Goal: Transaction & Acquisition: Purchase product/service

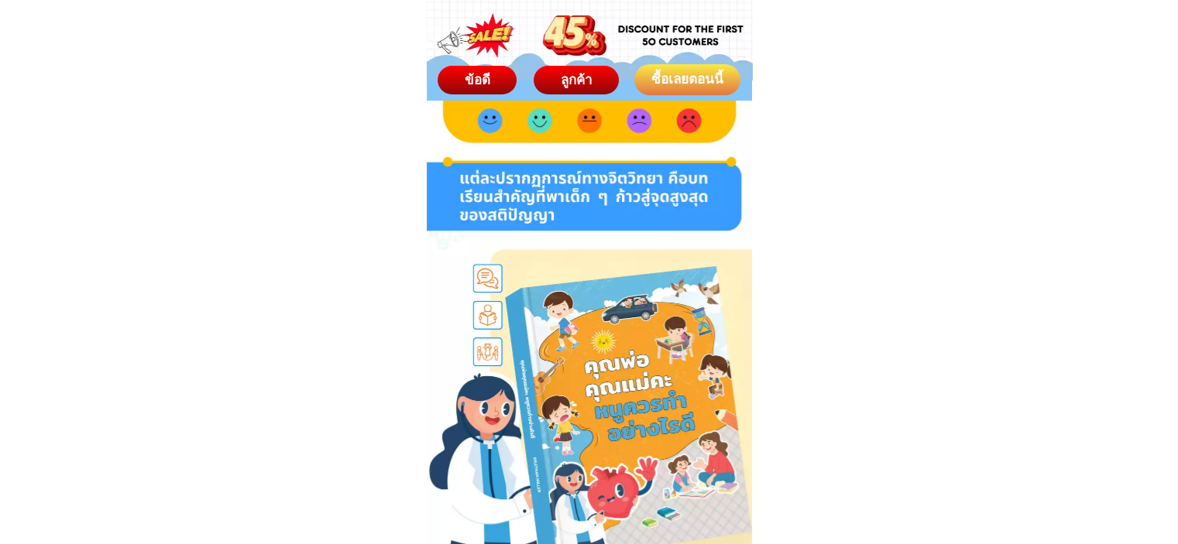
click at [691, 76] on div "ซื้อเลยตอนนี้" at bounding box center [687, 80] width 115 height 22
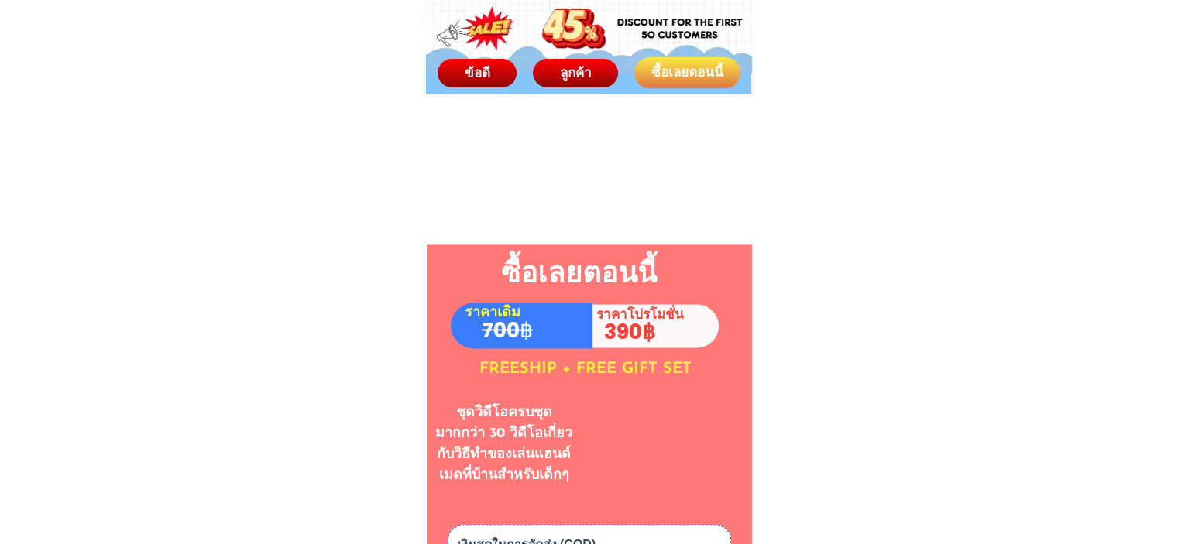
scroll to position [8061, 0]
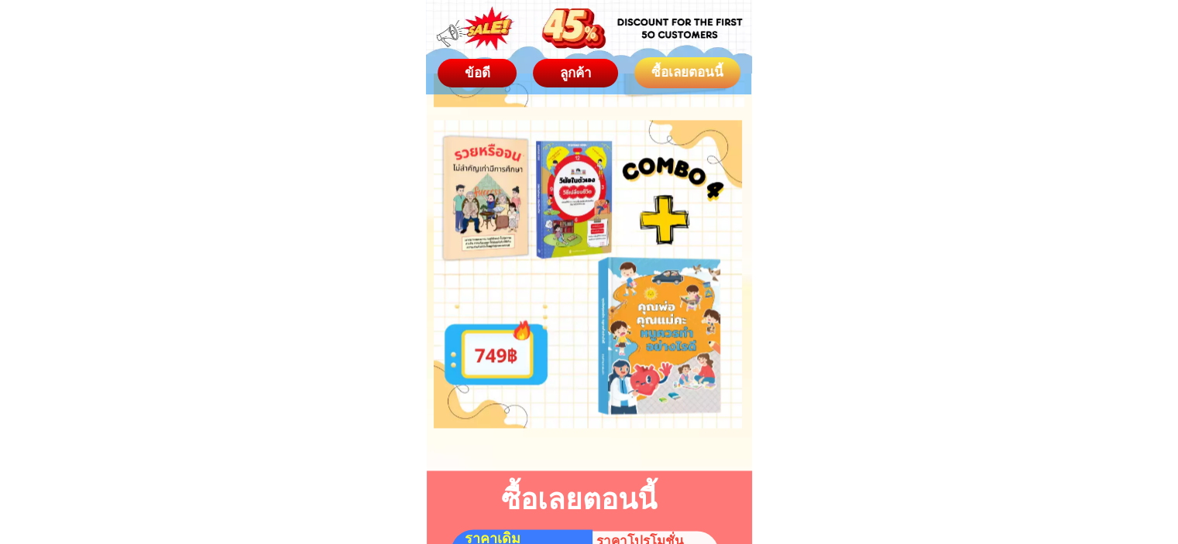
click at [685, 335] on div at bounding box center [658, 337] width 308 height 232
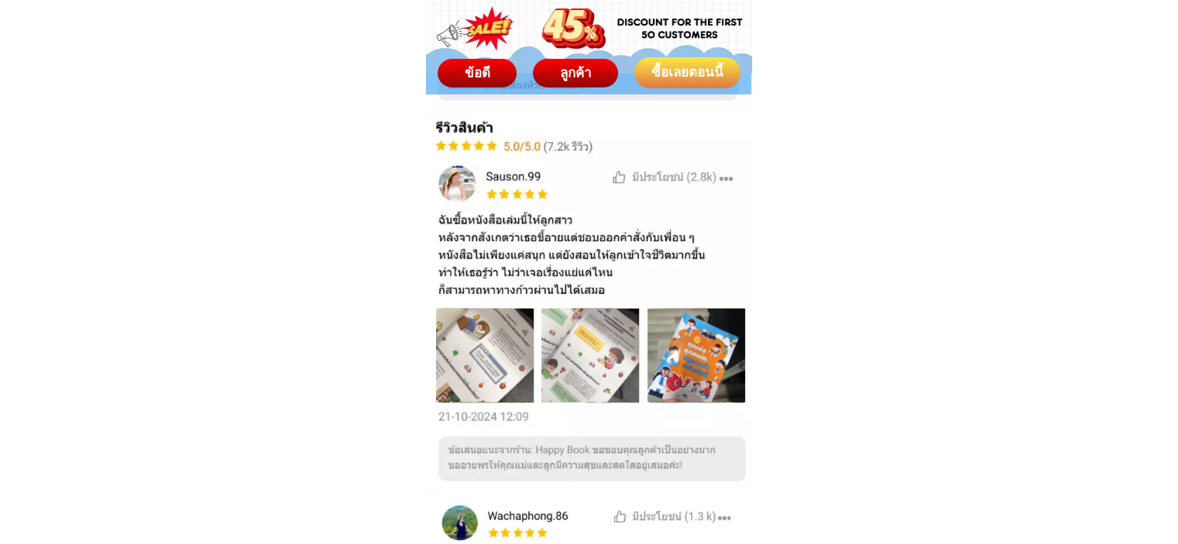
scroll to position [9997, 0]
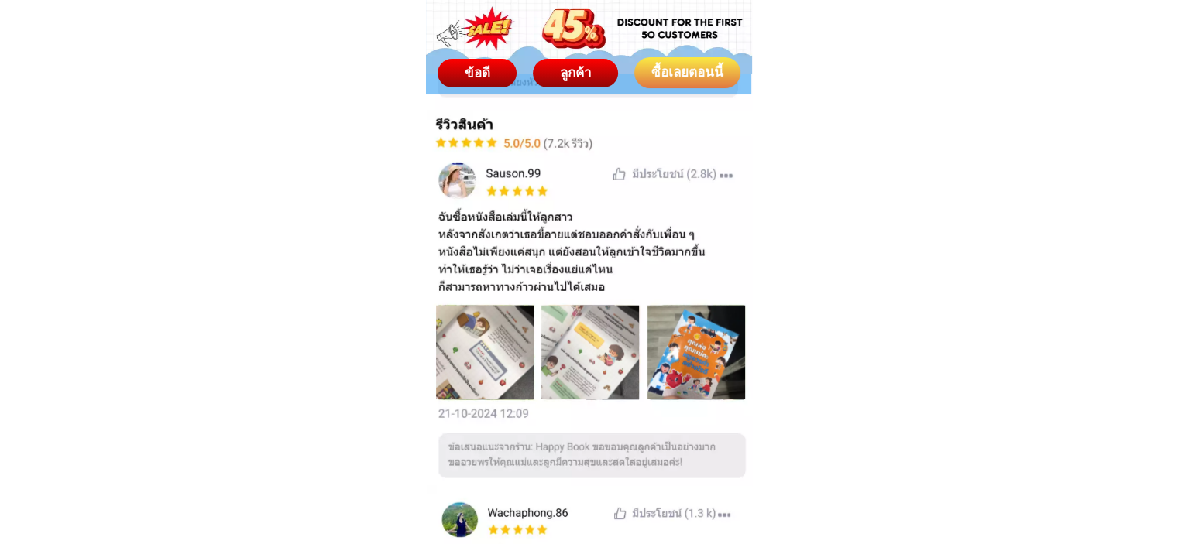
click at [697, 365] on div at bounding box center [696, 353] width 98 height 94
click at [553, 374] on div at bounding box center [590, 353] width 98 height 94
drag, startPoint x: 479, startPoint y: 368, endPoint x: 537, endPoint y: 306, distance: 84.9
click at [479, 368] on div at bounding box center [485, 353] width 98 height 94
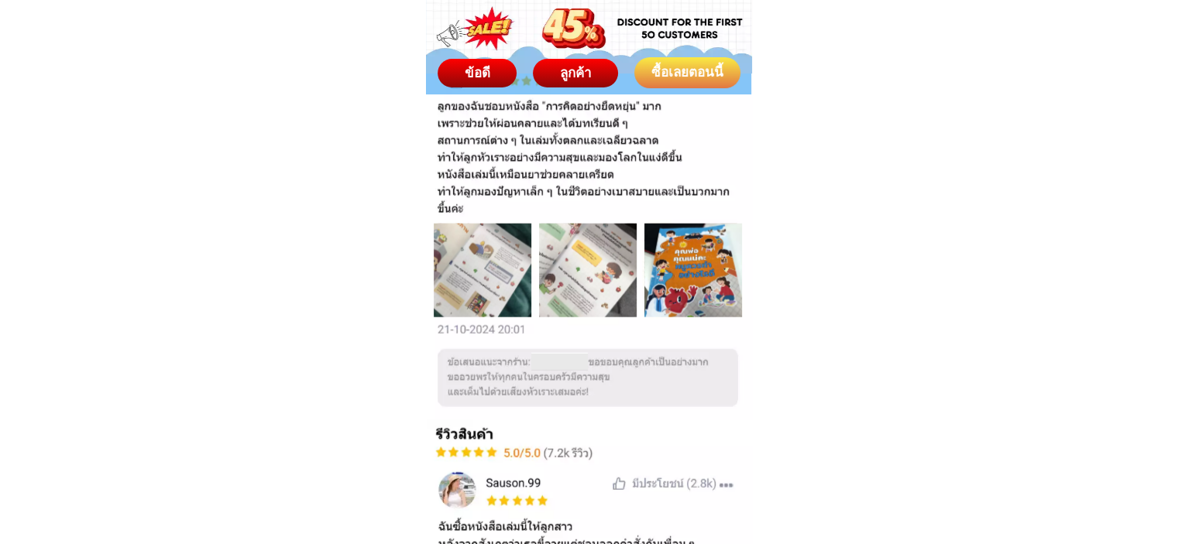
click at [697, 64] on div "ซื้อเลยตอนนี้" at bounding box center [687, 73] width 115 height 22
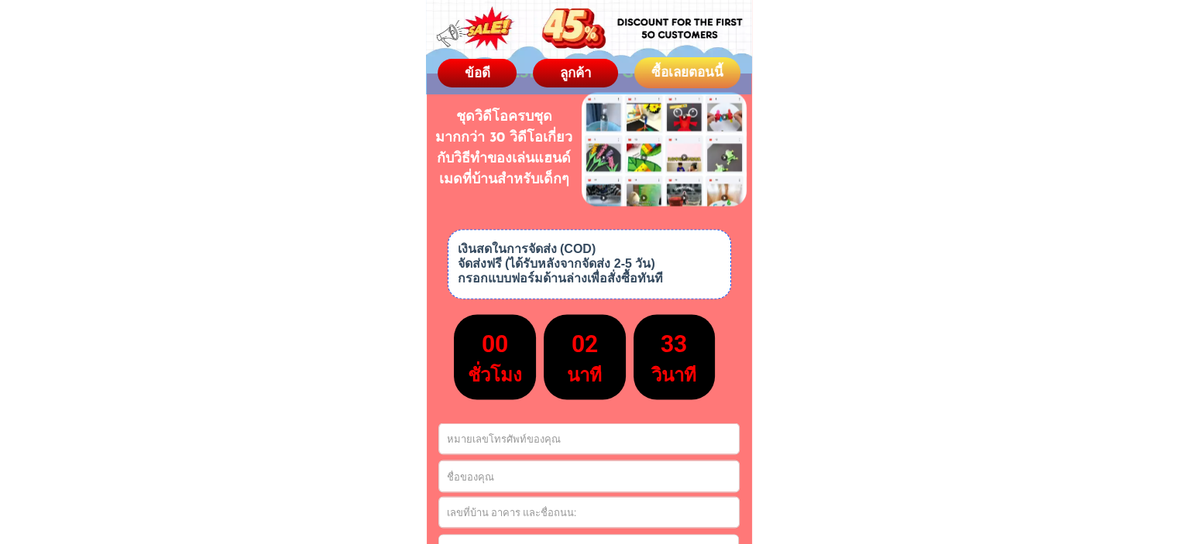
scroll to position [8763, 0]
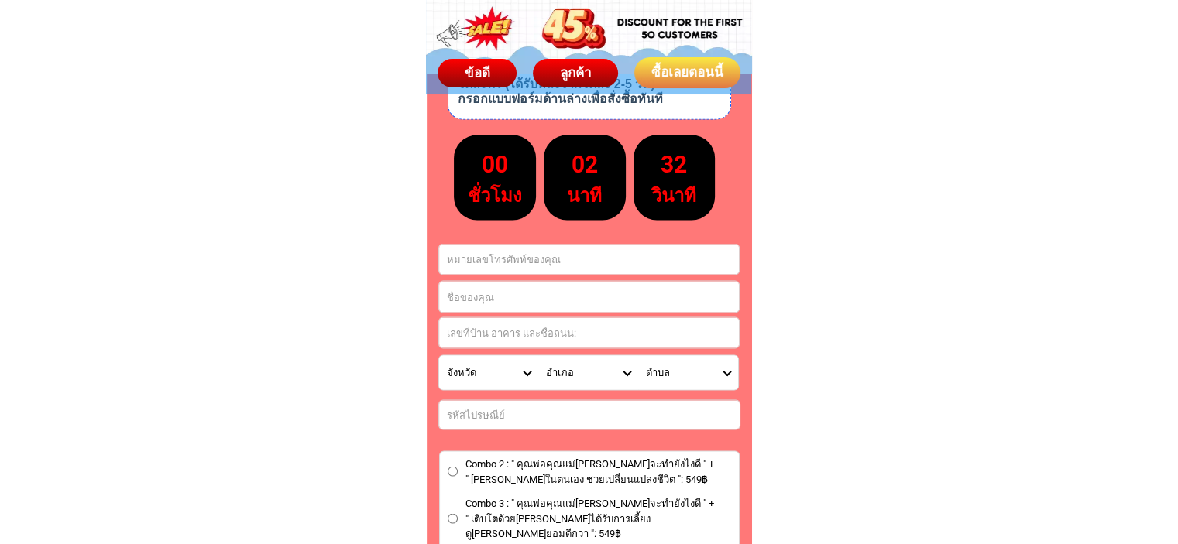
click at [527, 258] on input "Input phone_number" at bounding box center [589, 259] width 300 height 30
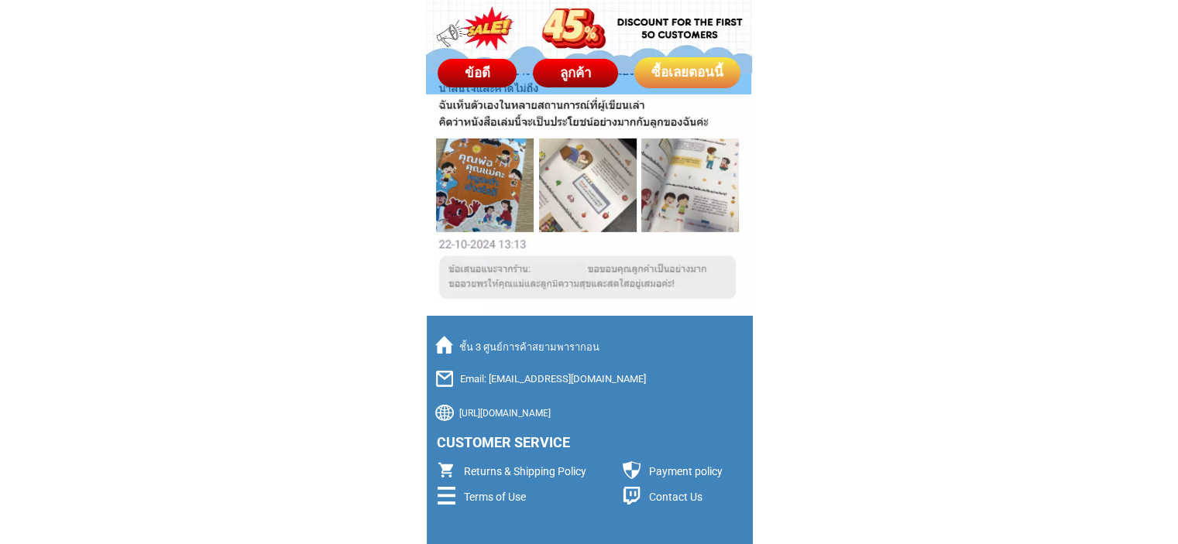
scroll to position [10825, 0]
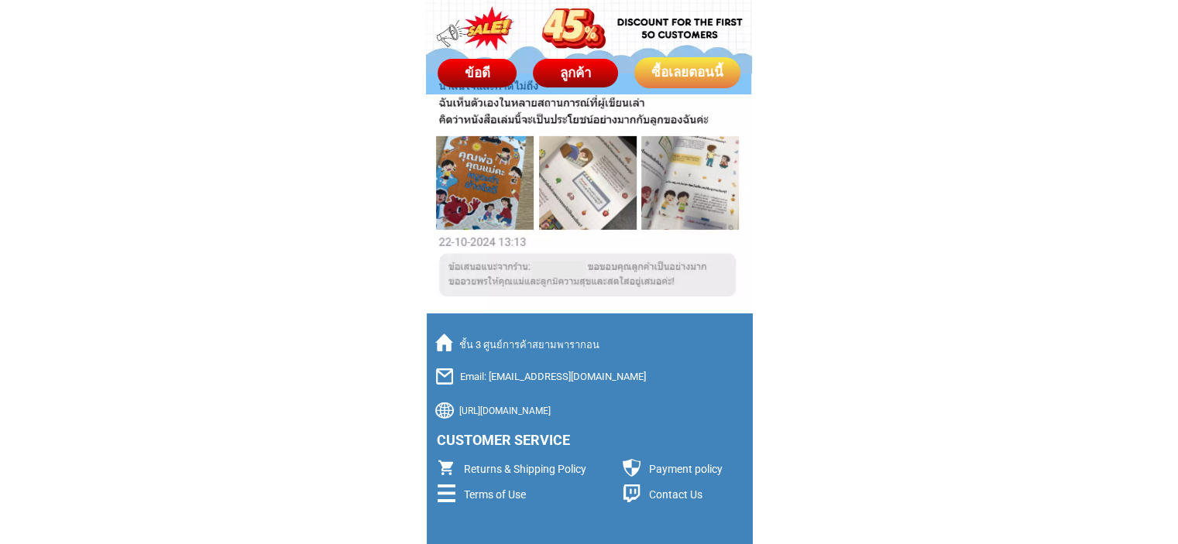
click at [533, 412] on p "[URL][DOMAIN_NAME]" at bounding box center [604, 411] width 290 height 14
drag, startPoint x: 547, startPoint y: 343, endPoint x: 582, endPoint y: 352, distance: 36.8
click at [570, 349] on p "ชั้น 3 ศูนย์การค้าสยามพารากอน" at bounding box center [597, 345] width 277 height 15
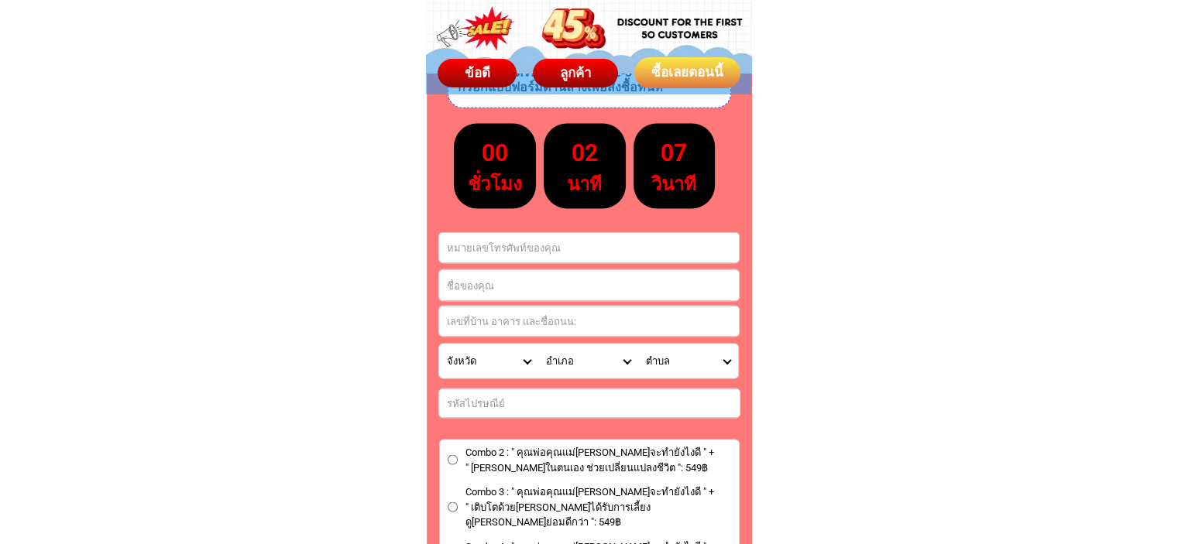
scroll to position [8812, 0]
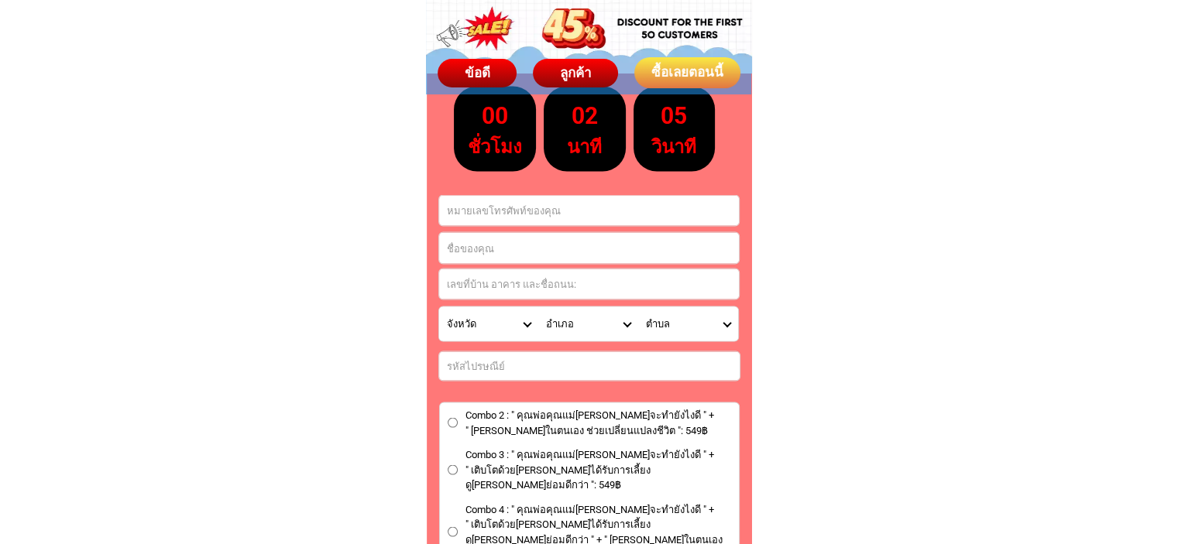
click at [534, 211] on input "Input phone_number" at bounding box center [589, 210] width 300 height 30
type input "0979454999"
type input "นัฐพนธ์ ไทย[PERSON_NAME]"
type input "7/169 หมู่บ้าน[PERSON_NAME]โทรรามอินทรา ถนนกาญจนาภิเษก แขวงคันนายาว"
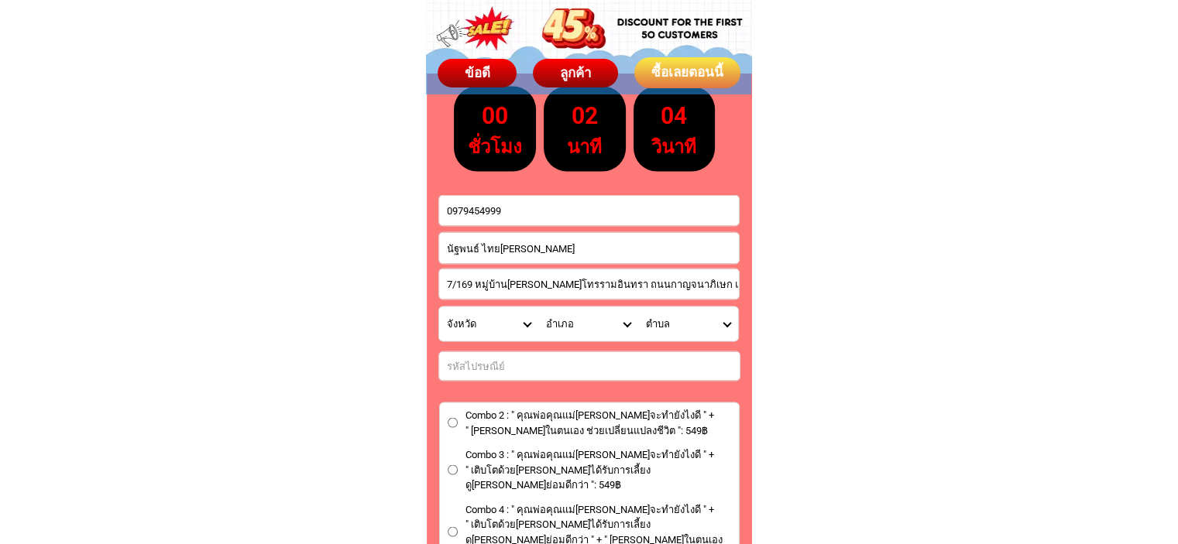
select select "66_R92277"
click at [623, 326] on select "อำเภอ คลองเตย/ Khlong Toei คลองสาน/ [GEOGRAPHIC_DATA][PERSON_NAME]/ Khan Na Yao…" at bounding box center [588, 324] width 100 height 34
select select "66_R591"
click at [538, 307] on select "อำเภอ คลองเตย/ Khlong Toei คลองสาน/ [GEOGRAPHIC_DATA][PERSON_NAME]/ Khan Na Yao…" at bounding box center [588, 324] width 100 height 34
click at [715, 328] on select "ตำบล คันนายาว/ Khan Na Yao รามอินทรา/ [PERSON_NAME]" at bounding box center [688, 324] width 100 height 34
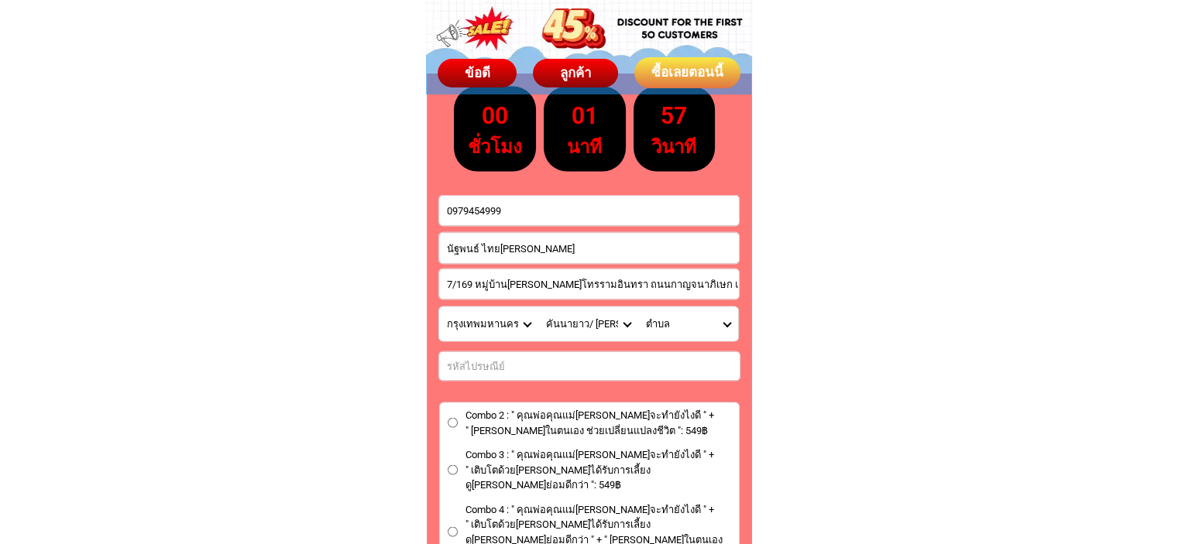
select select "66_R0000095"
click at [638, 307] on select "ตำบล คันนายาว/ Khan Na Yao รามอินทรา/ [PERSON_NAME]" at bounding box center [688, 324] width 100 height 34
click at [723, 376] on input "Input number_input_1" at bounding box center [589, 366] width 300 height 29
click at [723, 365] on input "Input number_input_1" at bounding box center [589, 366] width 300 height 29
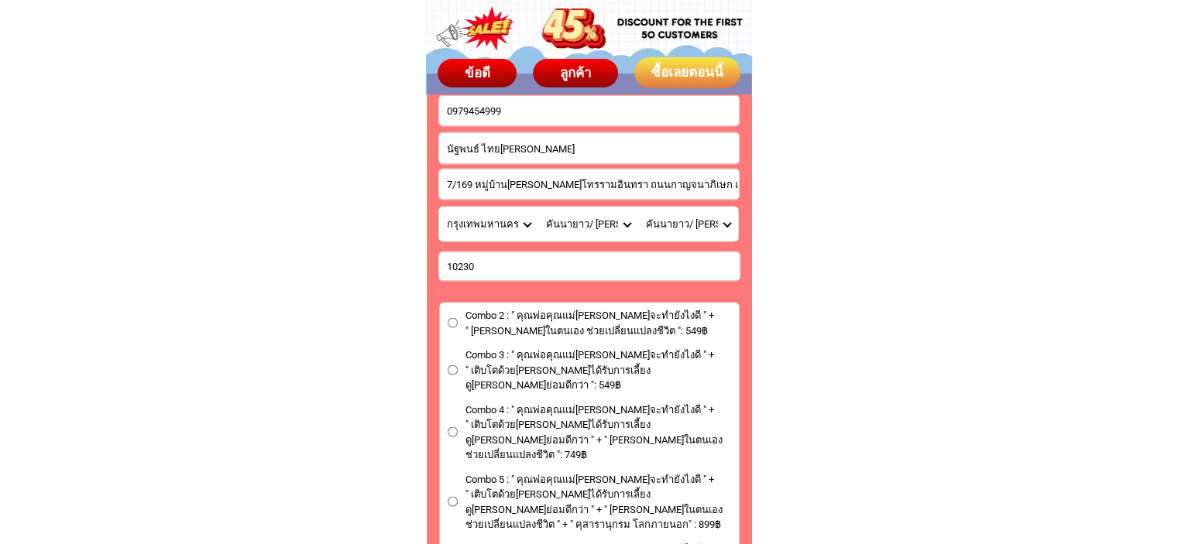
scroll to position [9044, 0]
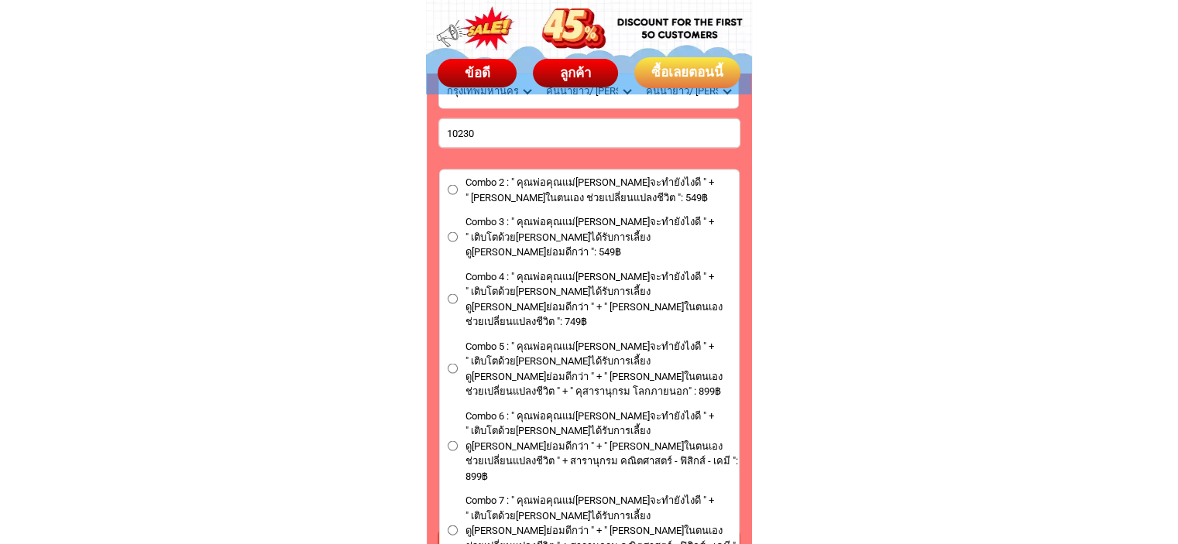
type input "10230"
click at [451, 190] on input "Combo 2 : " คุณพ่อคุณแม่[PERSON_NAME]จะทำยังไงดี " + " [PERSON_NAME]ในตนเอง ช่ว…" at bounding box center [453, 190] width 10 height 10
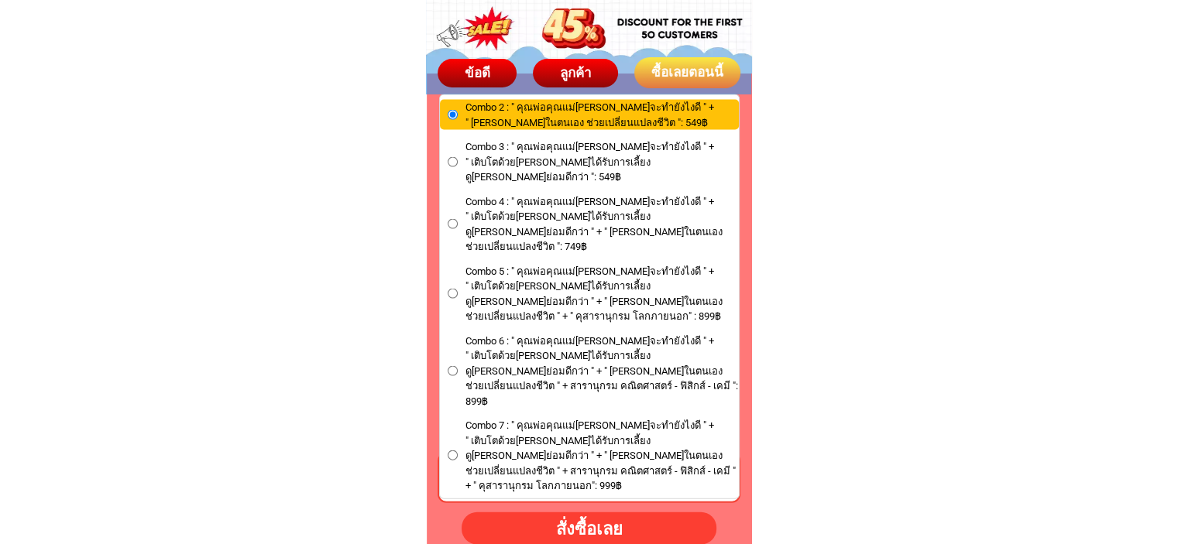
scroll to position [9354, 0]
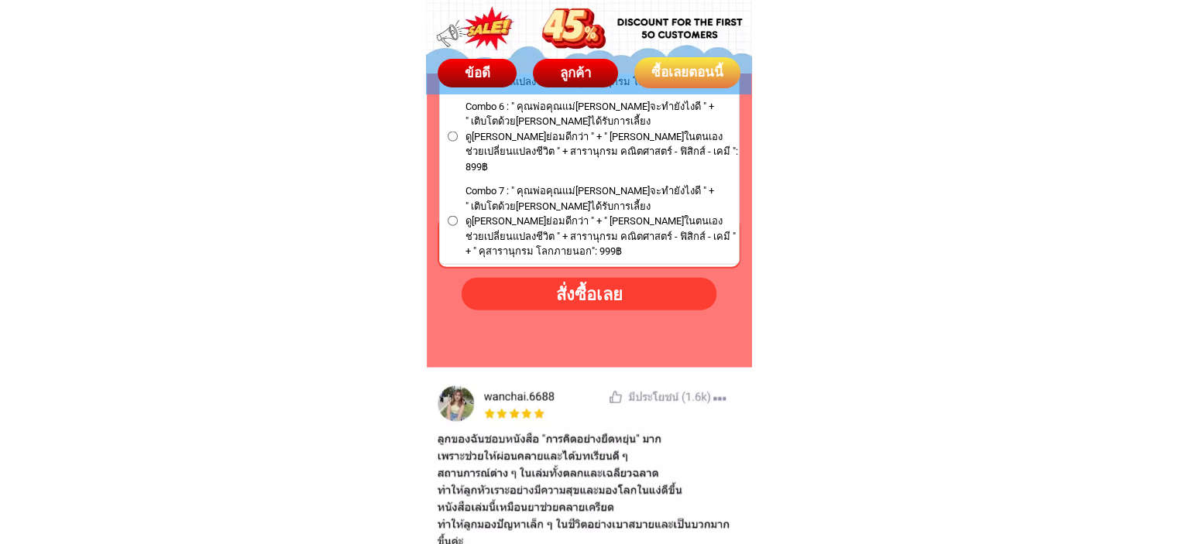
click at [602, 297] on div "สั่งซื้อเลย" at bounding box center [588, 294] width 277 height 28
radio input "true"
